Goal: Book appointment/travel/reservation

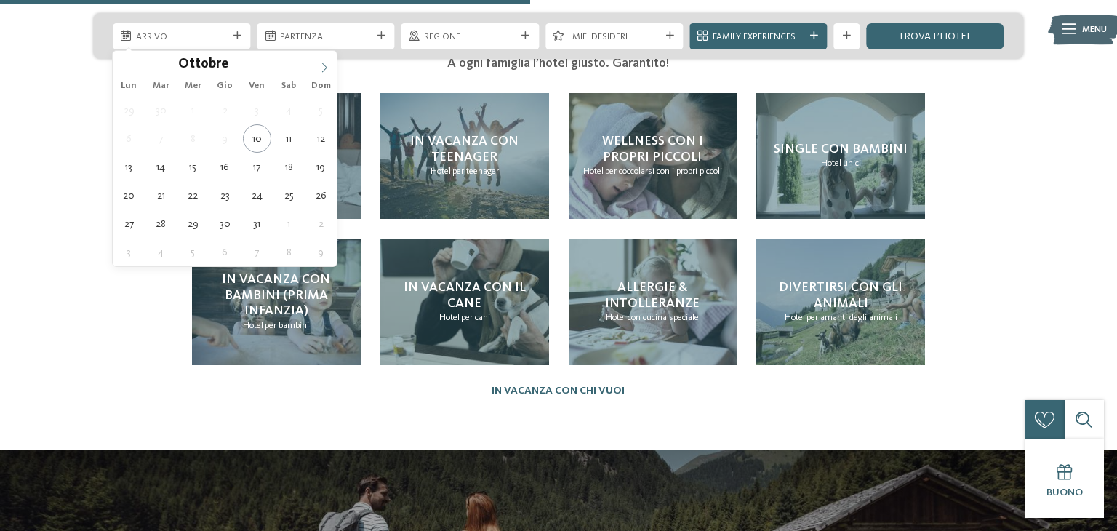
click at [324, 67] on icon at bounding box center [324, 68] width 10 height 10
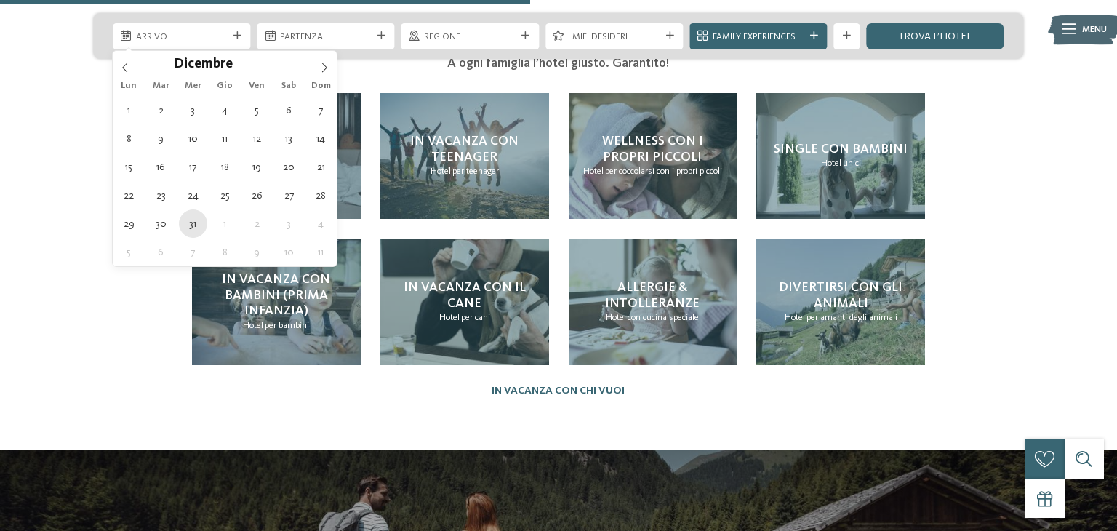
type div "[DATE]"
type input "****"
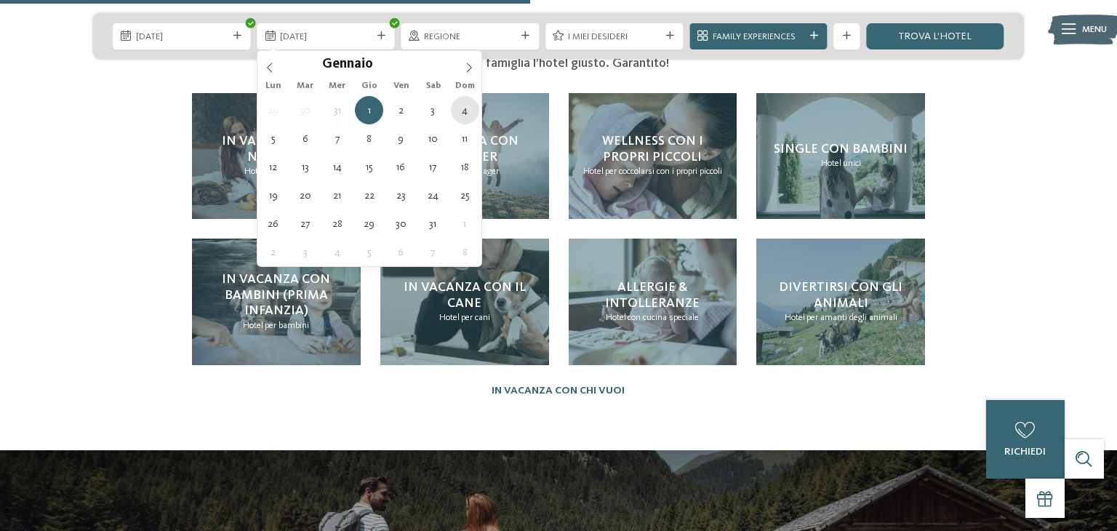
type div "[DATE]"
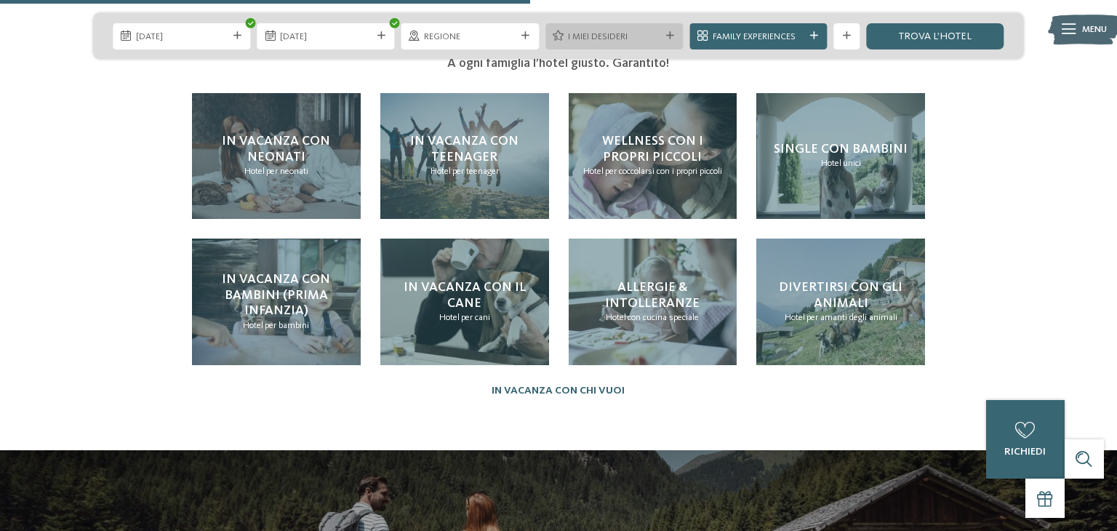
click at [612, 35] on span "I miei desideri" at bounding box center [614, 37] width 92 height 13
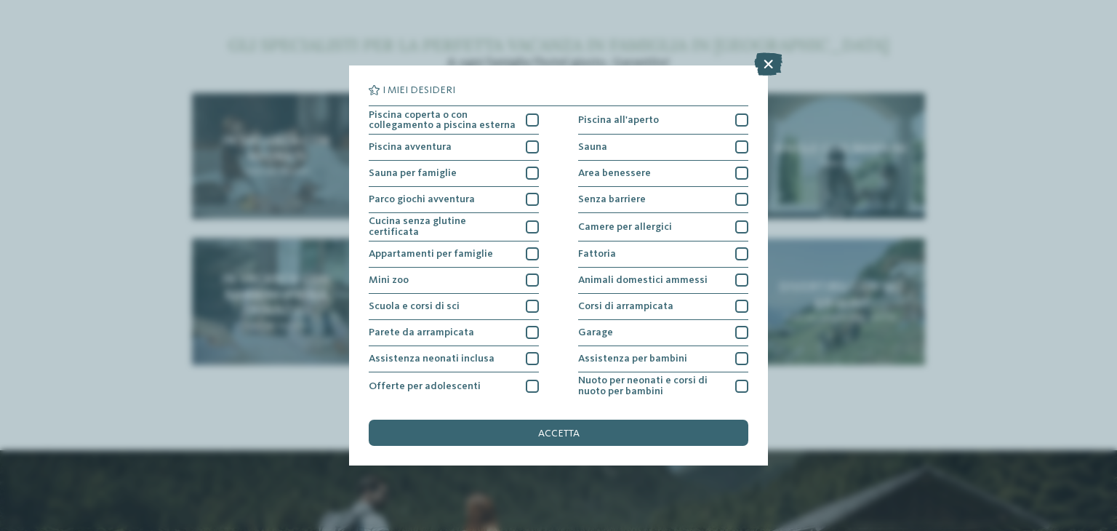
click at [766, 65] on icon at bounding box center [768, 63] width 28 height 23
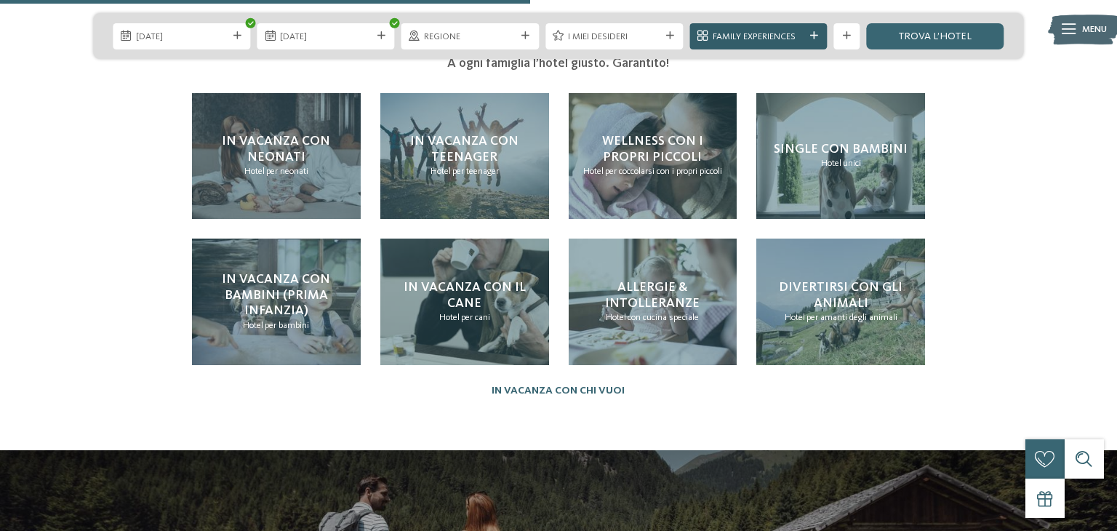
click at [798, 33] on span "Family Experiences" at bounding box center [759, 37] width 92 height 13
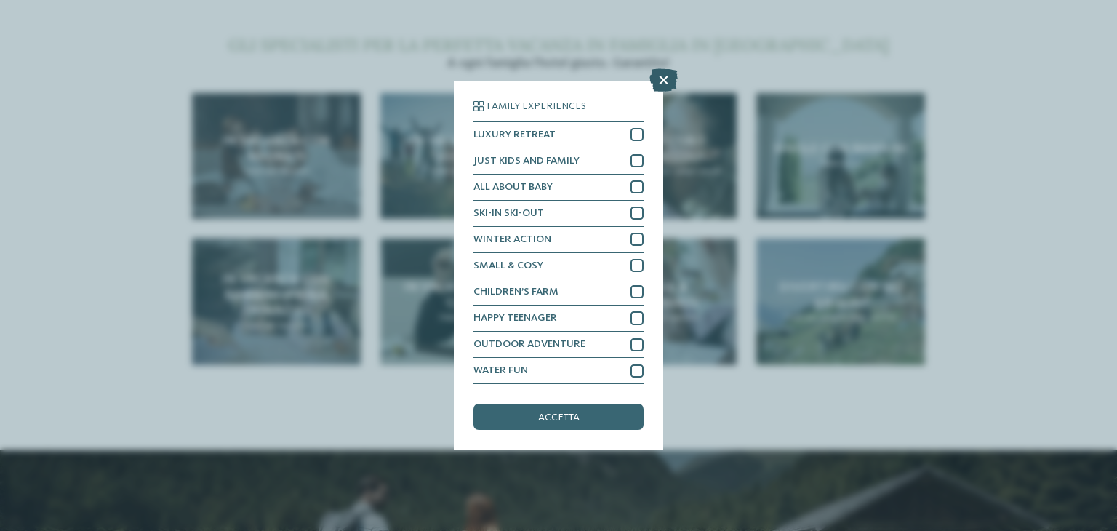
click at [660, 73] on icon at bounding box center [663, 79] width 28 height 23
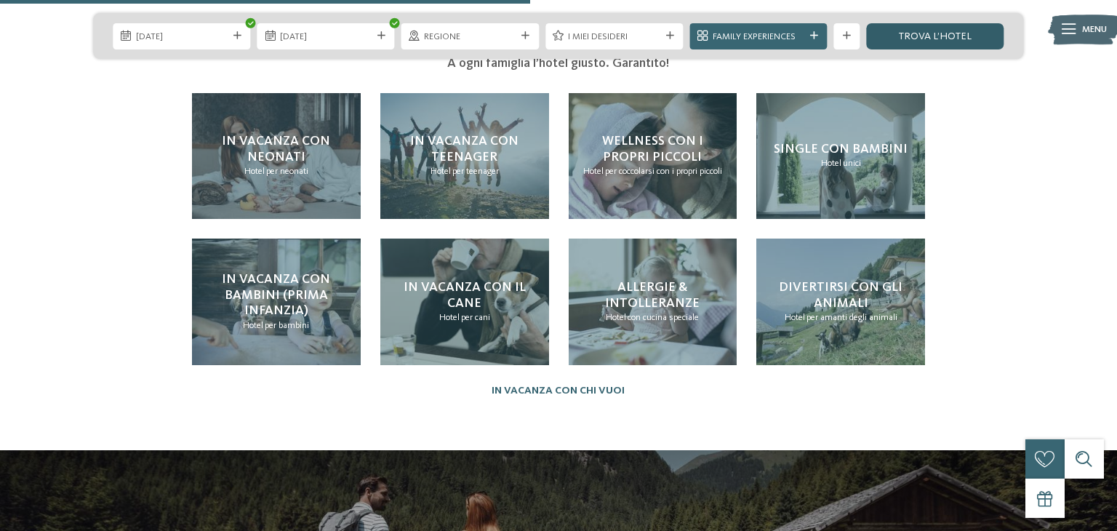
click at [961, 33] on link "trova l’hotel" at bounding box center [934, 36] width 137 height 26
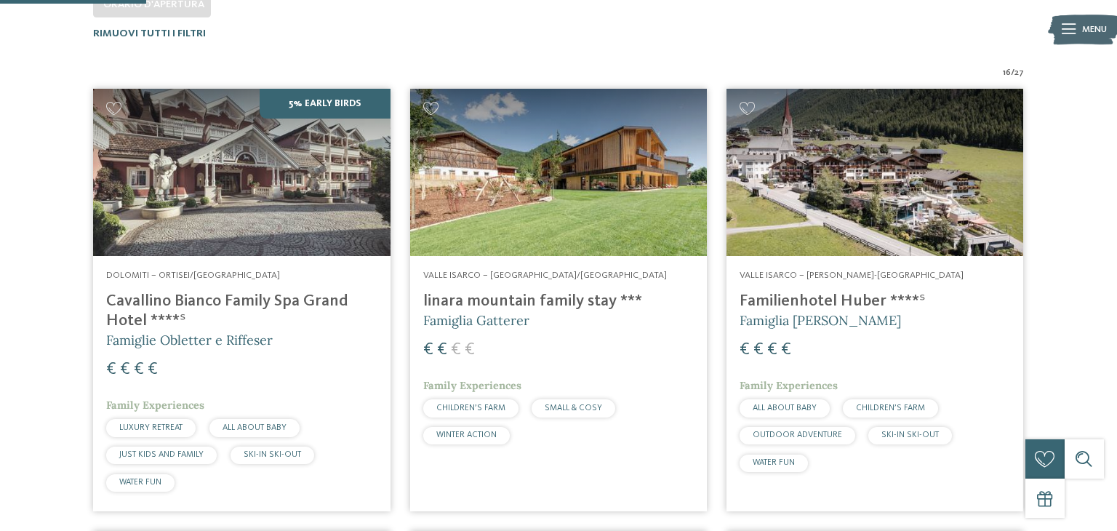
scroll to position [430, 0]
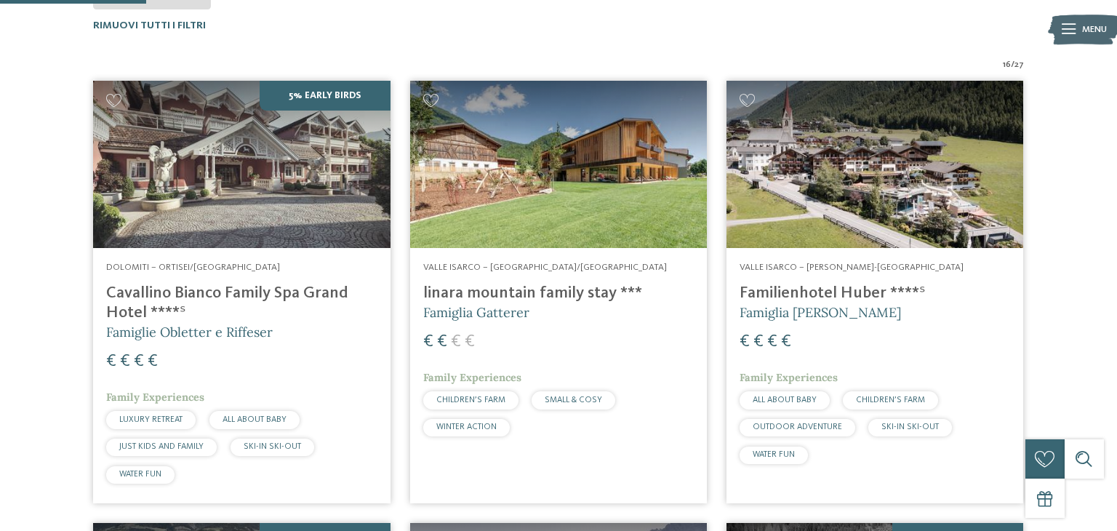
click at [260, 152] on img at bounding box center [241, 164] width 297 height 167
